Goal: Information Seeking & Learning: Learn about a topic

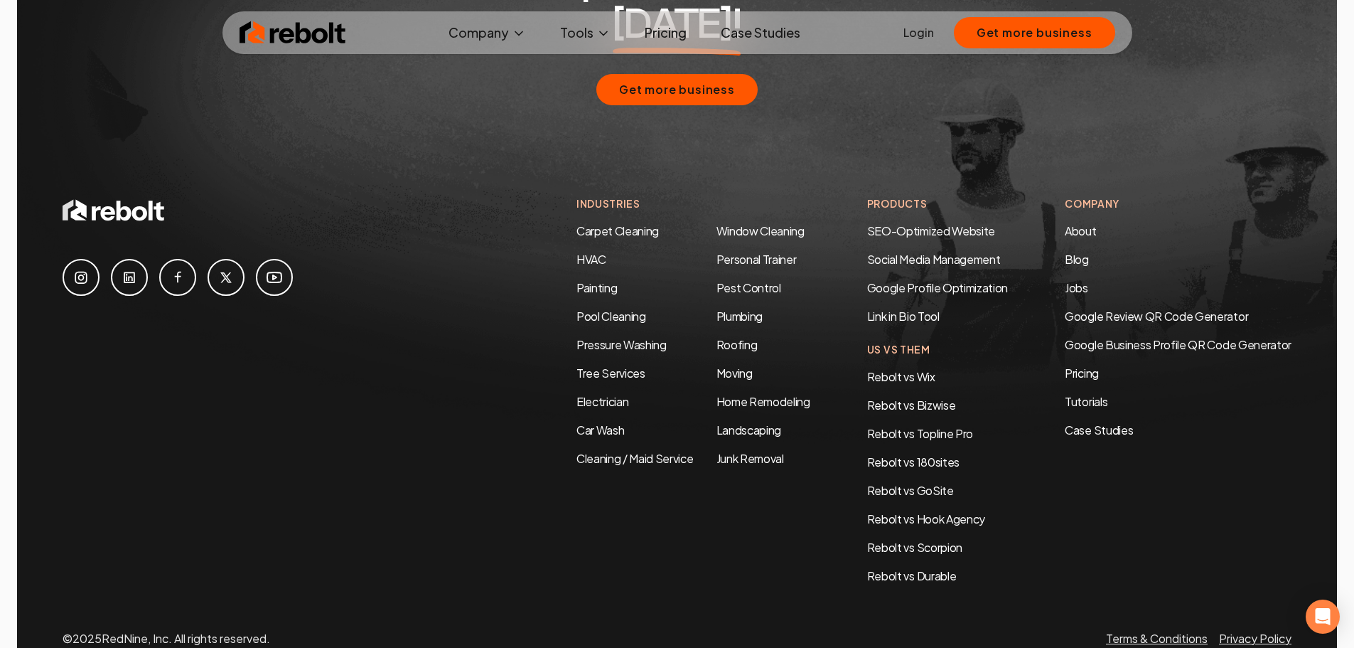
scroll to position [6831, 0]
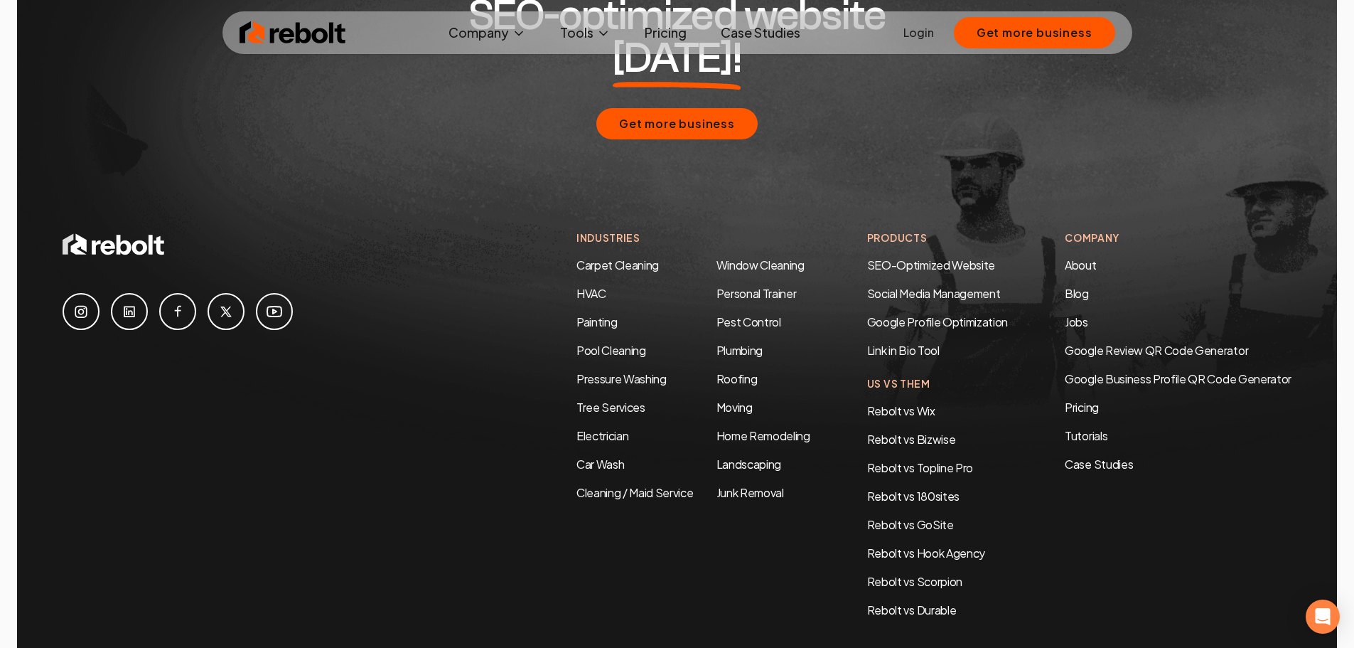
click at [131, 293] on link at bounding box center [129, 311] width 37 height 37
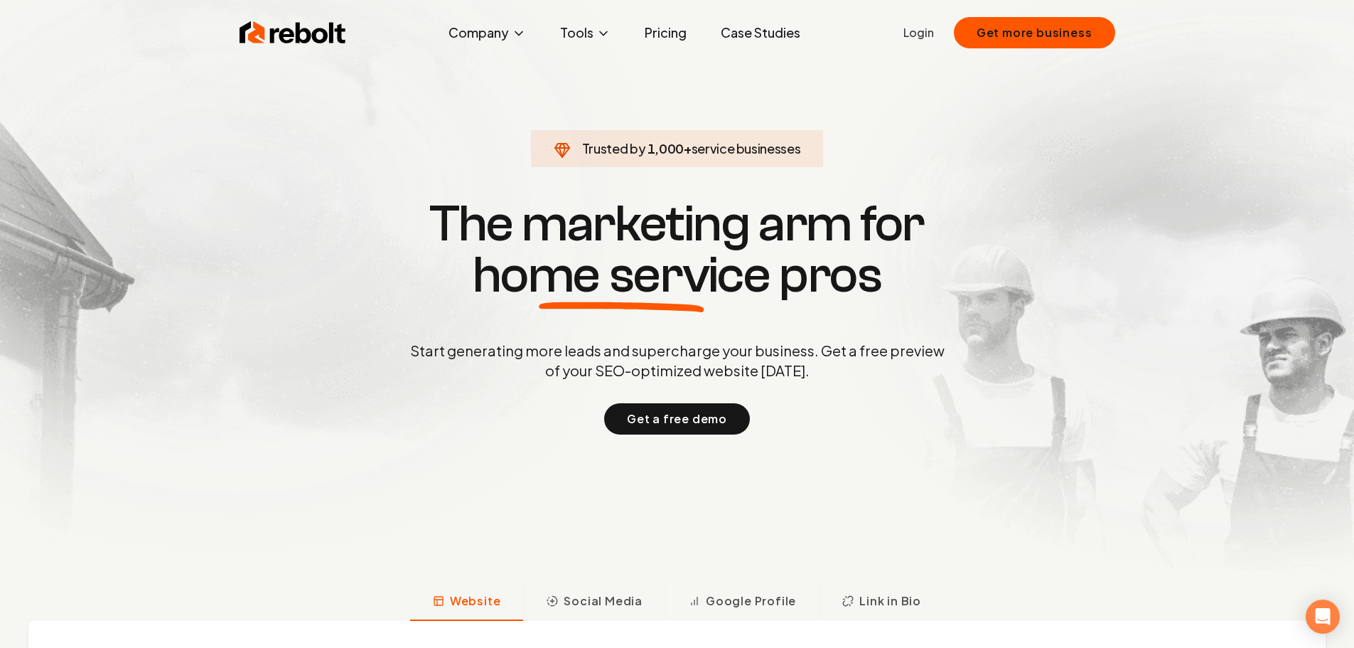
scroll to position [0, 0]
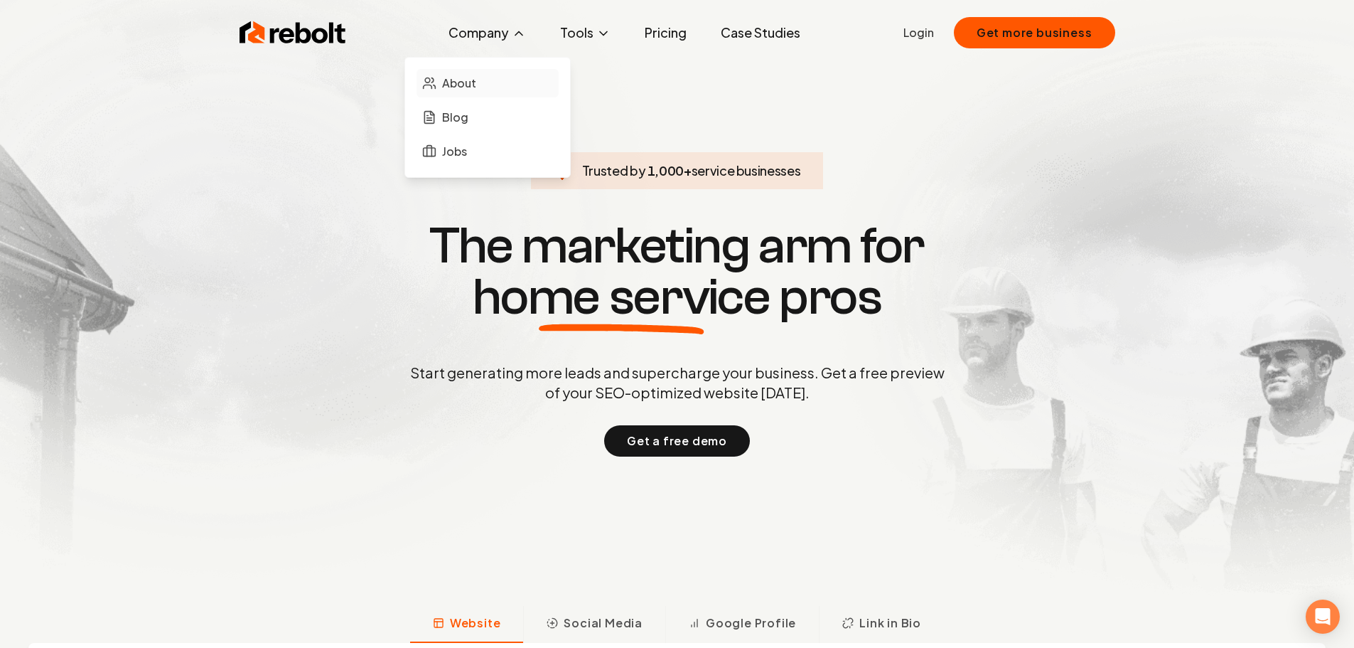
click at [464, 76] on span "About" at bounding box center [459, 83] width 34 height 17
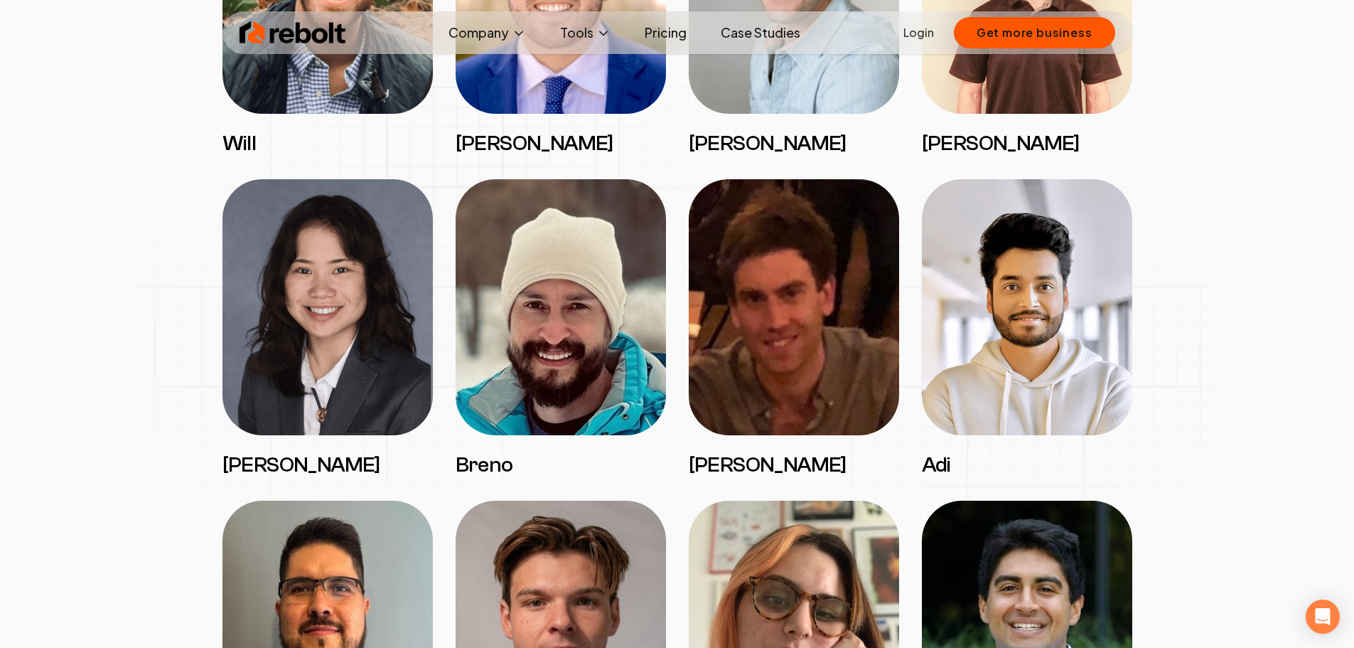
scroll to position [1920, 0]
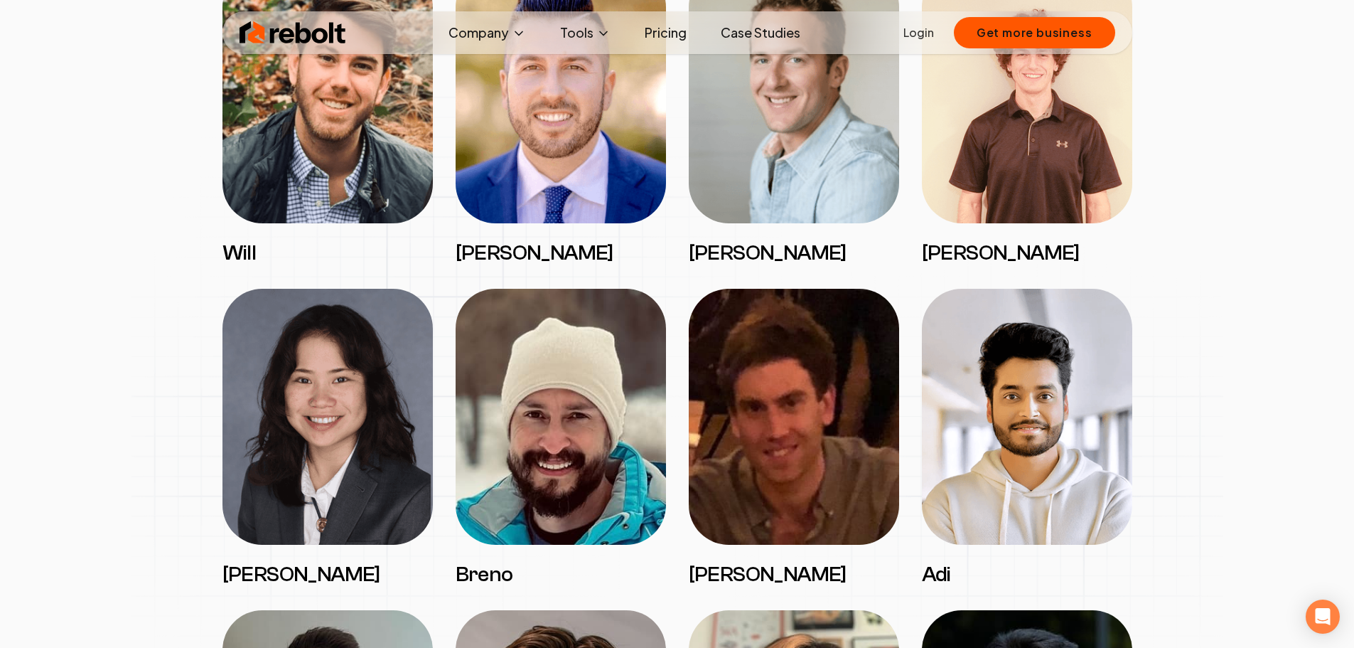
click at [375, 109] on img at bounding box center [328, 95] width 210 height 256
click at [237, 252] on h3 "Will" at bounding box center [328, 253] width 210 height 26
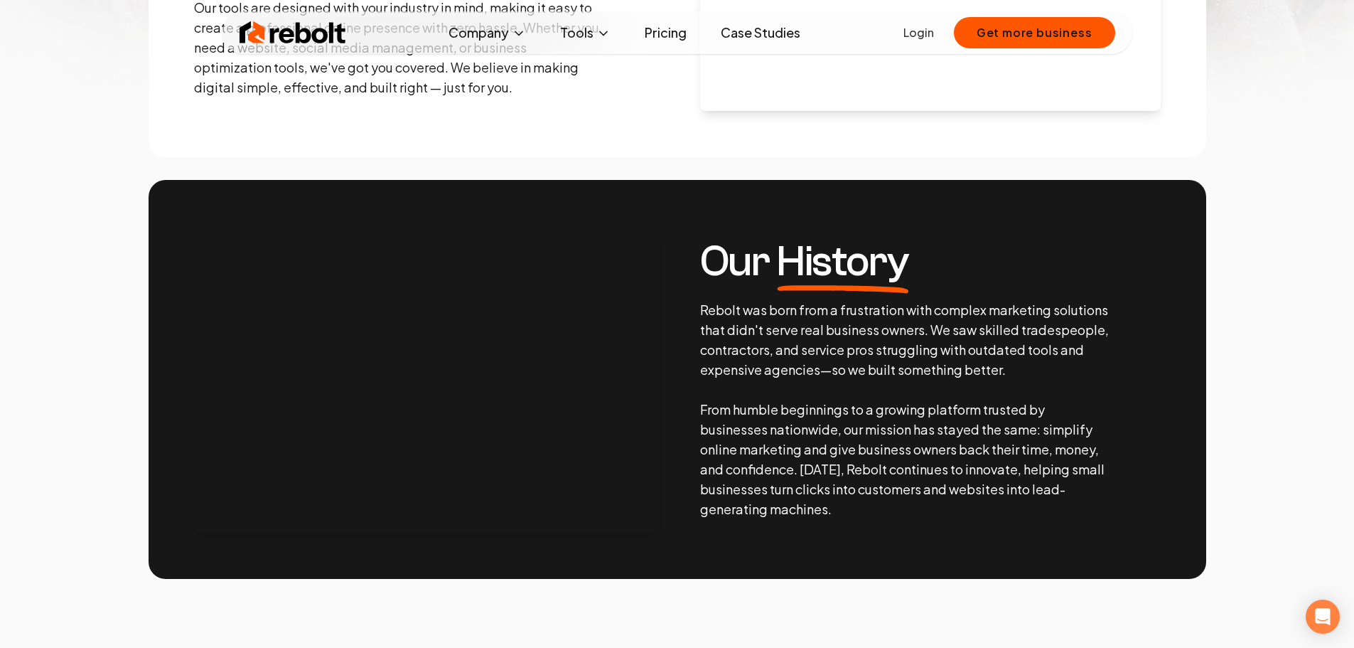
scroll to position [0, 0]
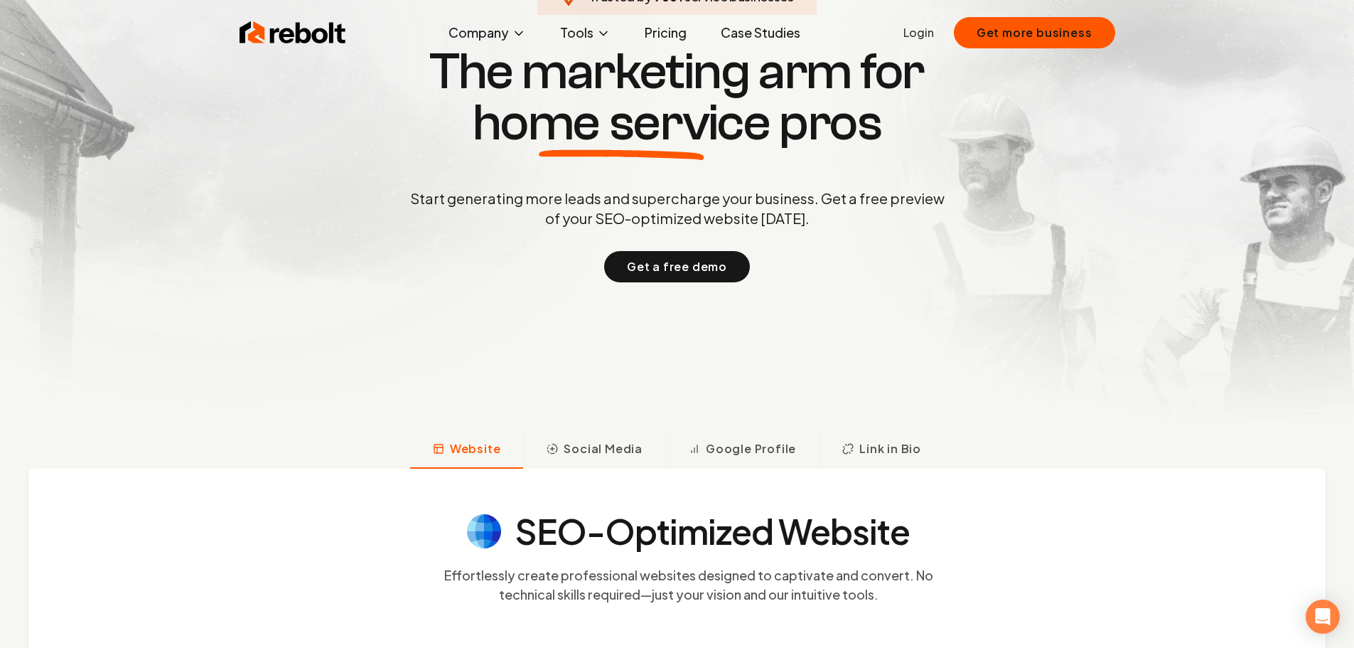
scroll to position [427, 0]
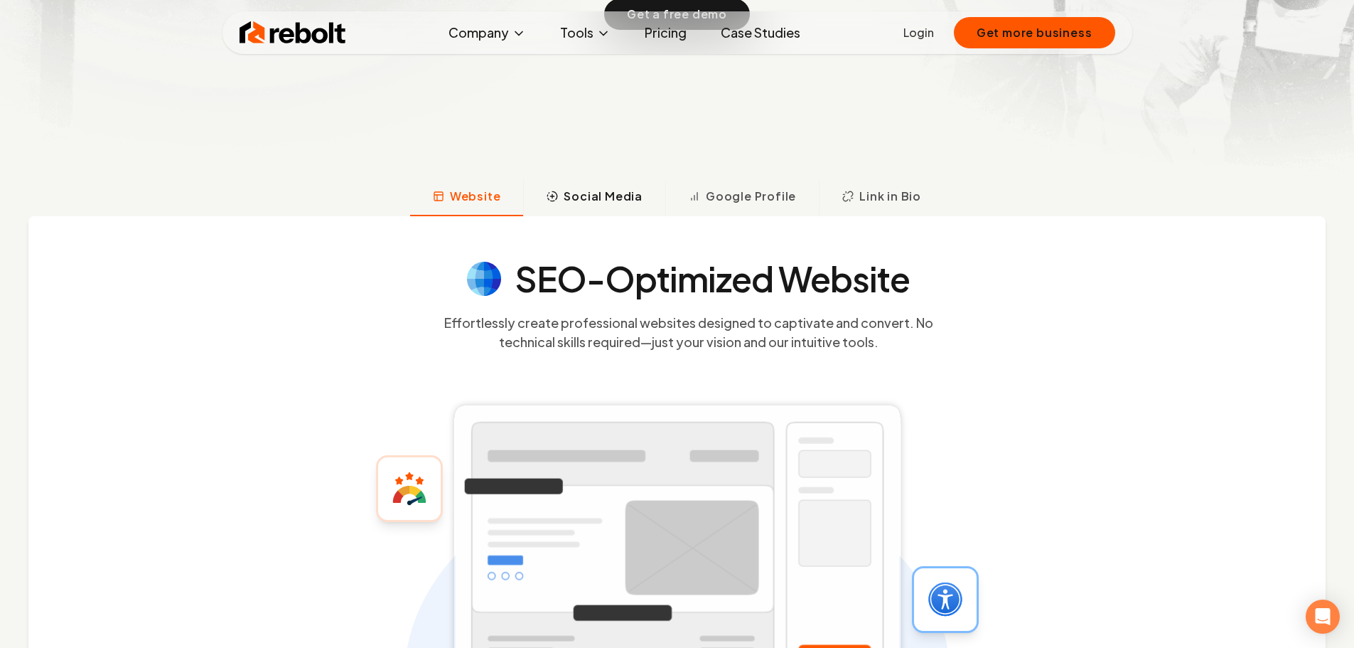
click at [623, 212] on button "Social Media" at bounding box center [594, 197] width 142 height 37
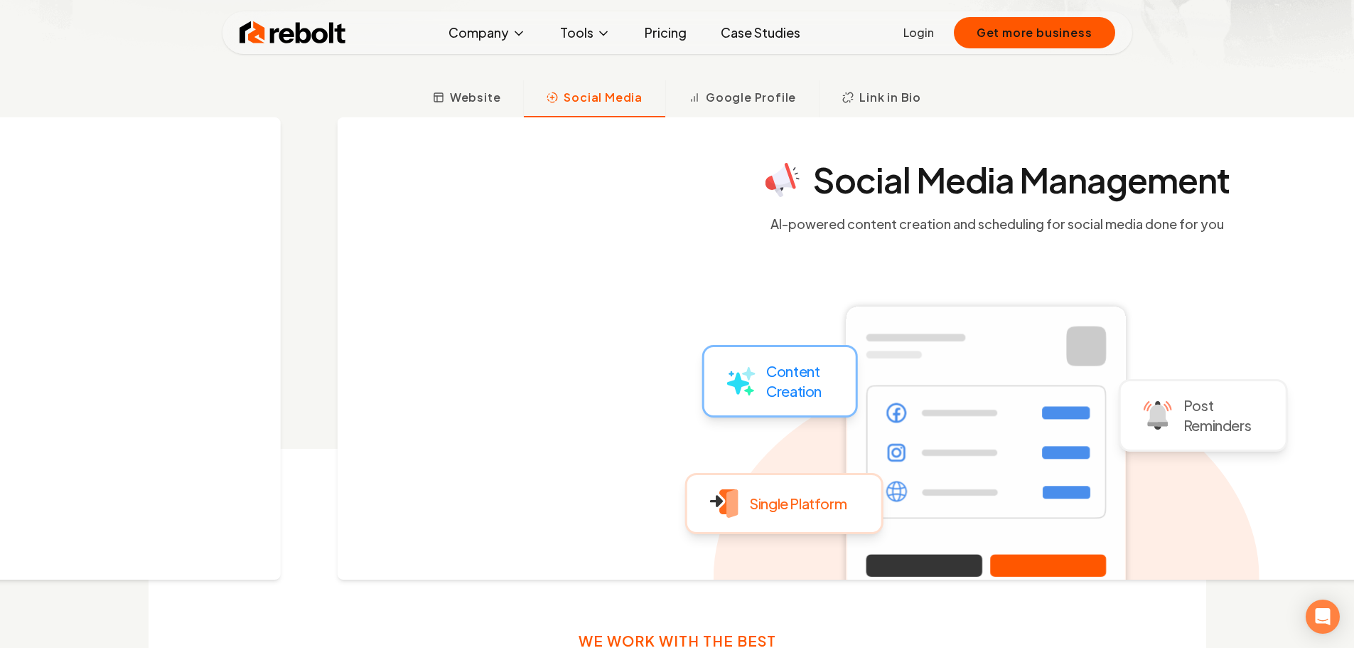
scroll to position [536, 0]
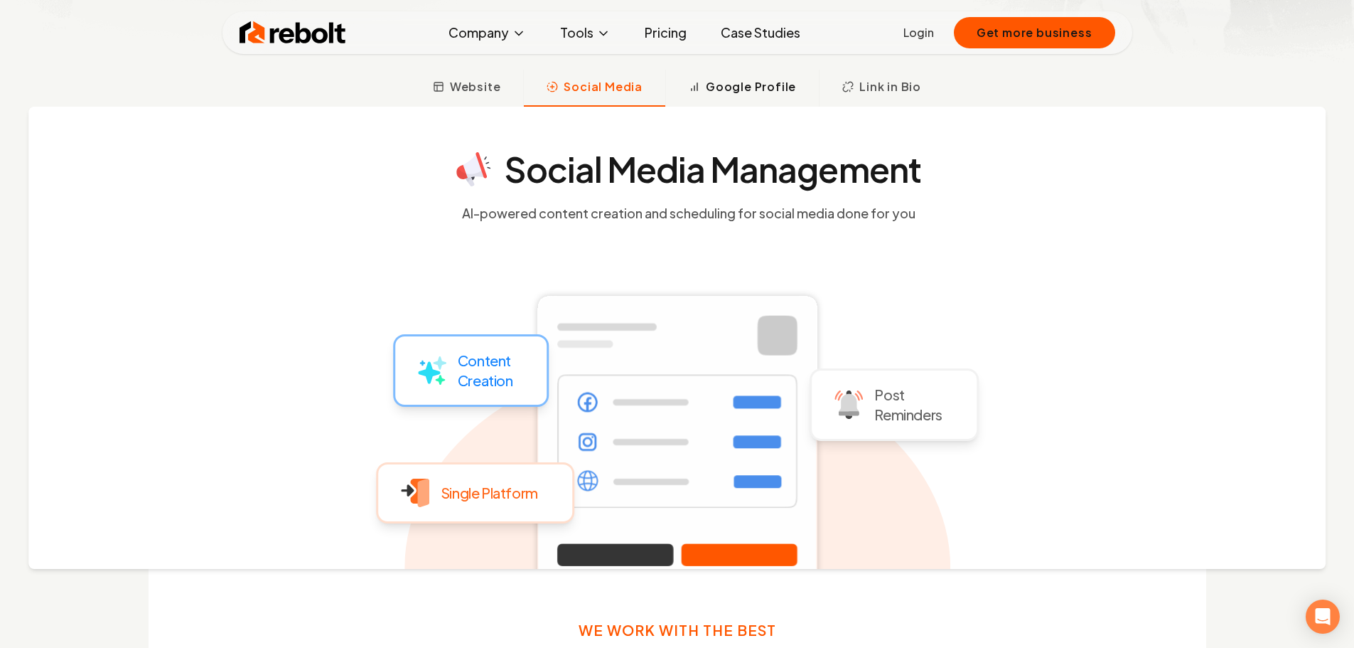
click at [749, 95] on button "Google Profile" at bounding box center [742, 88] width 154 height 37
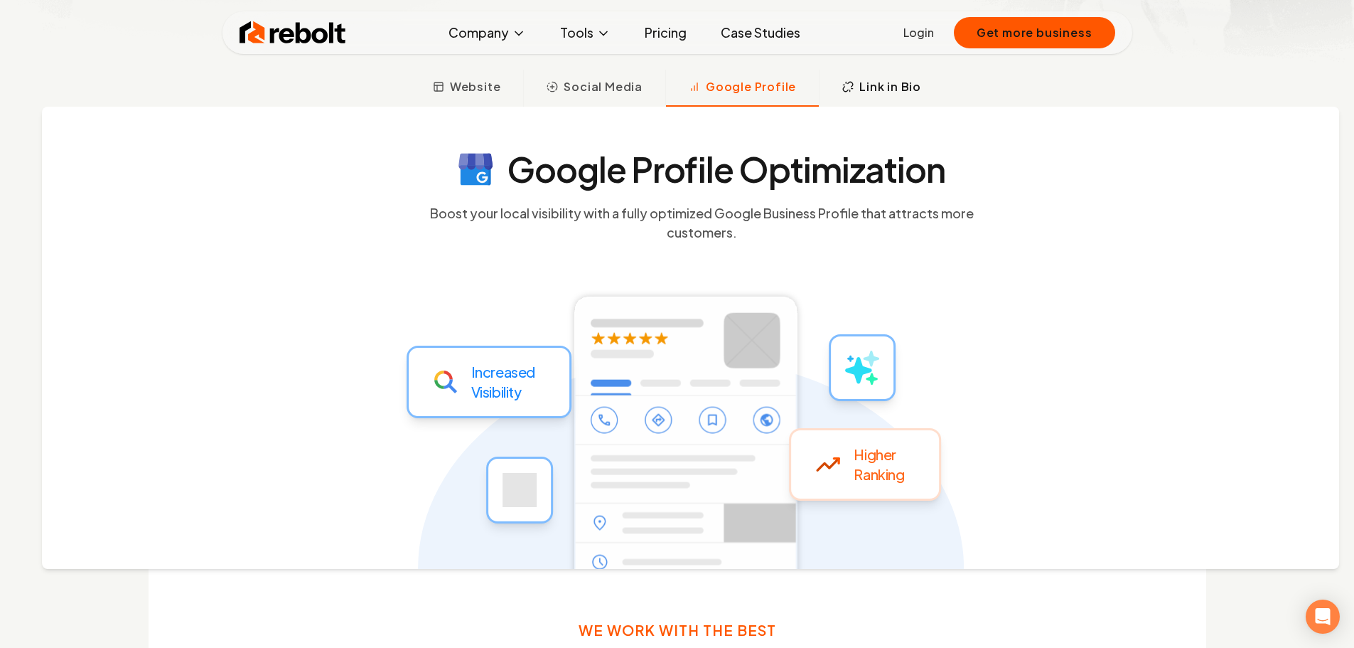
click at [825, 84] on button "Link in Bio" at bounding box center [881, 88] width 125 height 37
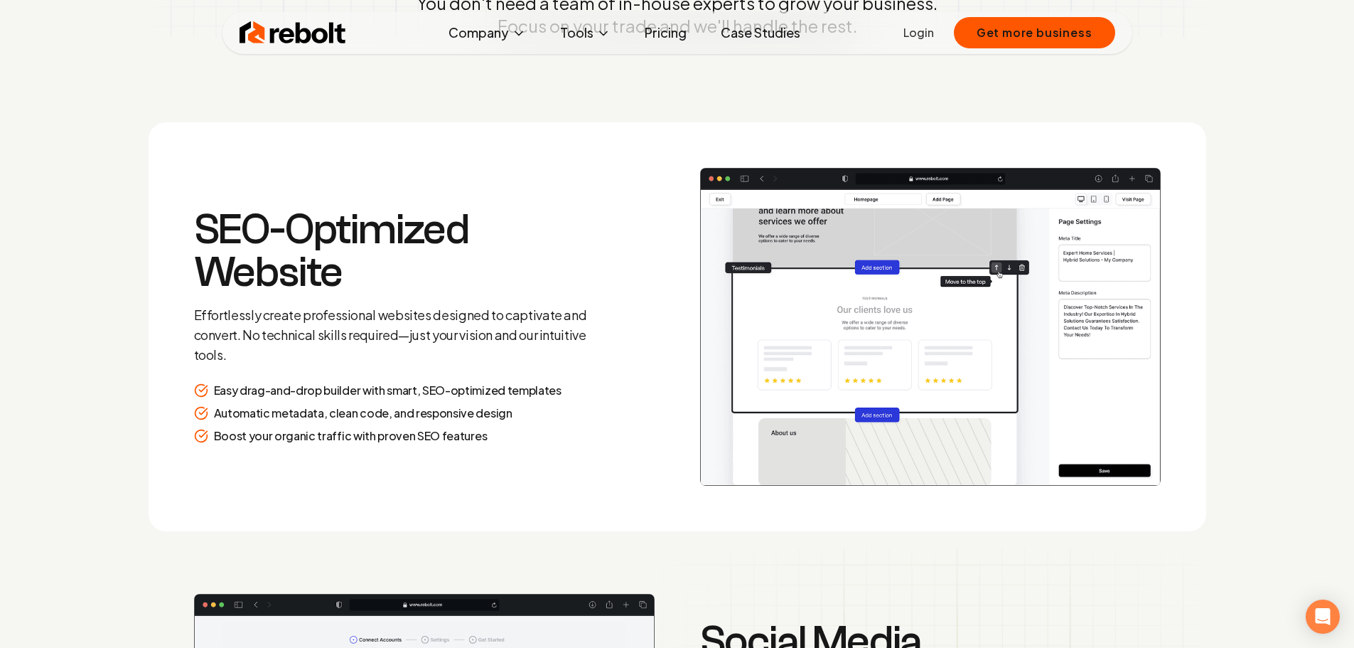
scroll to position [2029, 0]
